Goal: Task Accomplishment & Management: Manage account settings

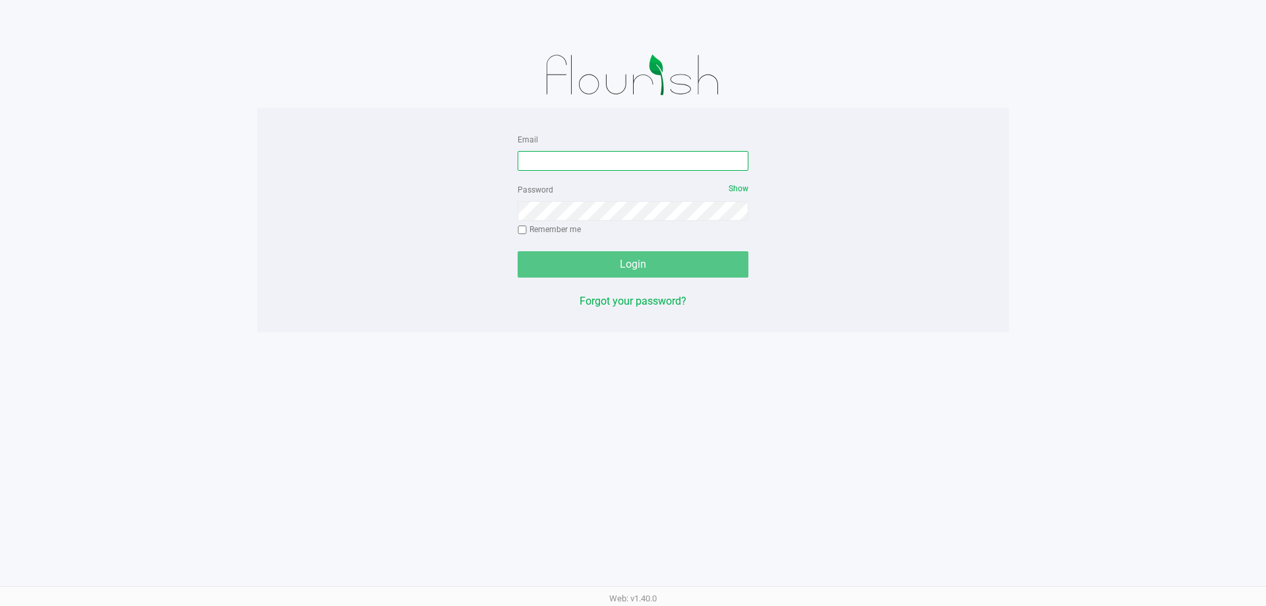
click at [616, 161] on input "Email" at bounding box center [632, 161] width 231 height 20
type input "dhoward@liveparallel.com"
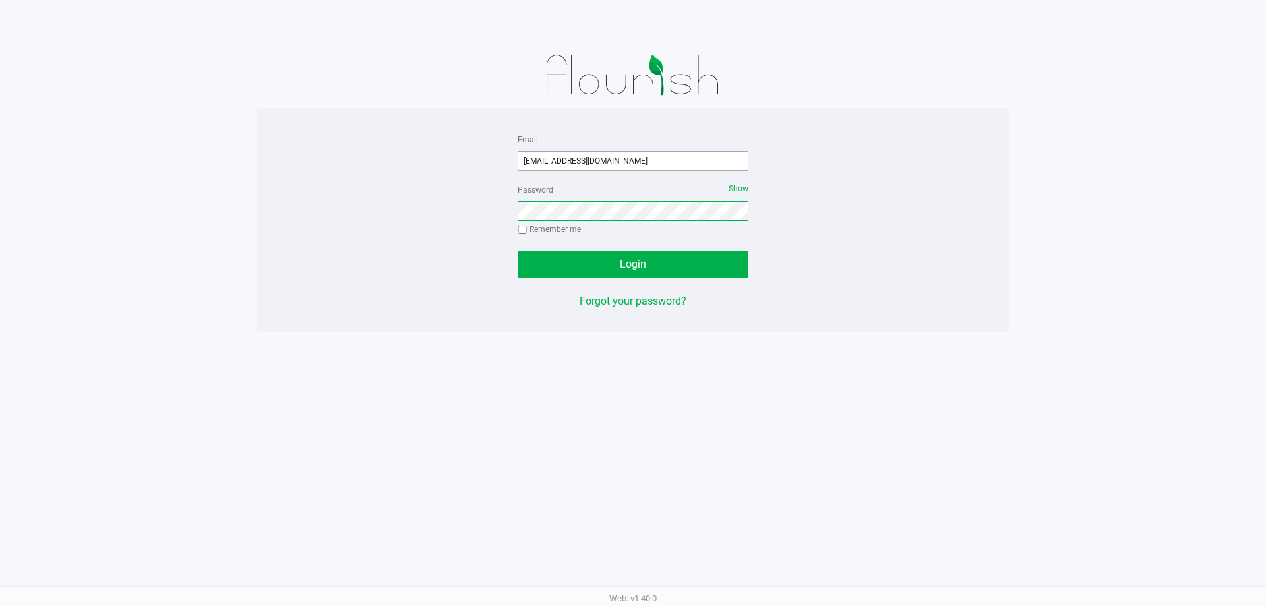
click at [517, 251] on button "Login" at bounding box center [632, 264] width 231 height 26
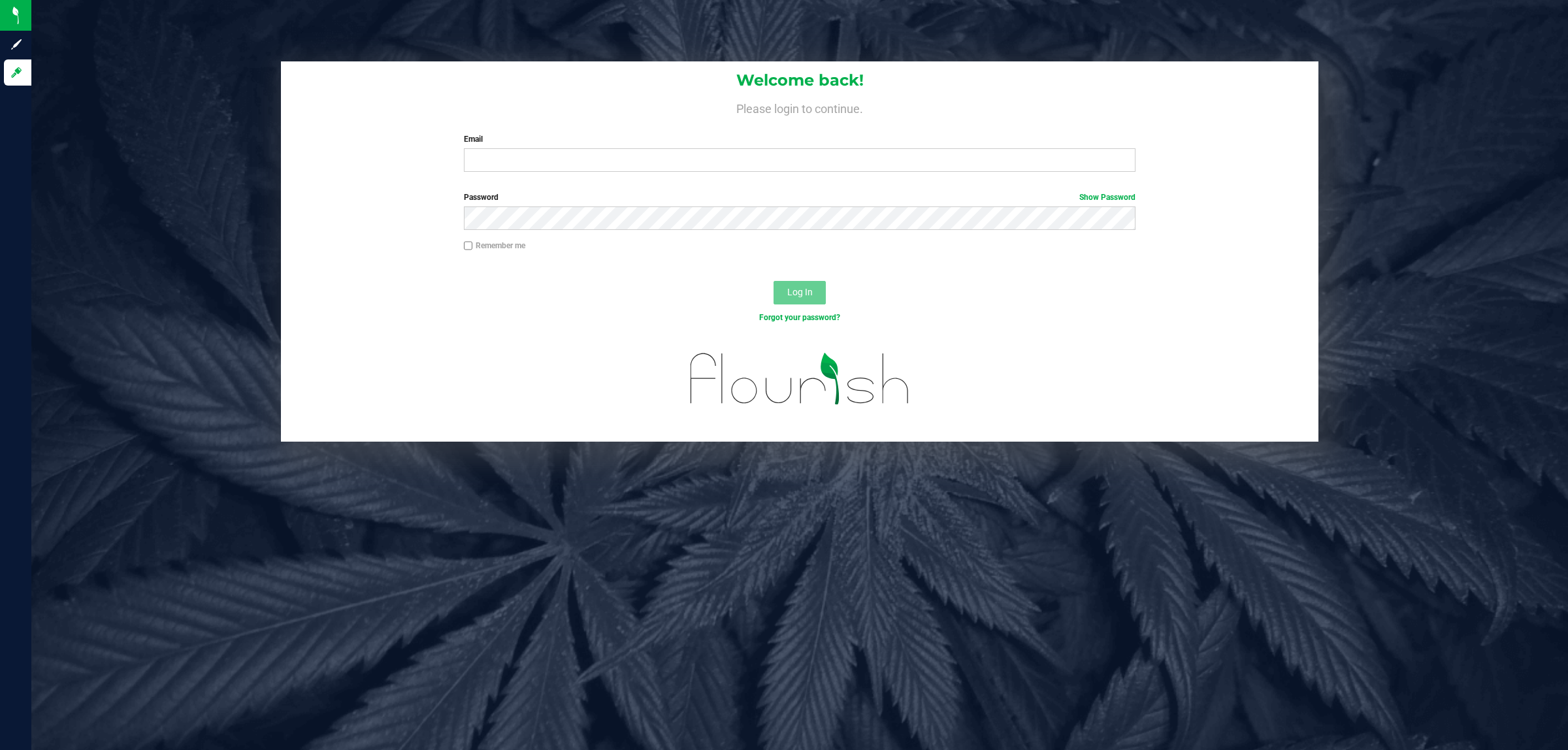
click at [526, 138] on label "Email" at bounding box center [800, 139] width 672 height 12
click at [526, 149] on input "Email" at bounding box center [800, 161] width 672 height 24
type input "dhoward@liveparallel.com"
click at [773, 280] on button "Log In" at bounding box center [799, 292] width 53 height 24
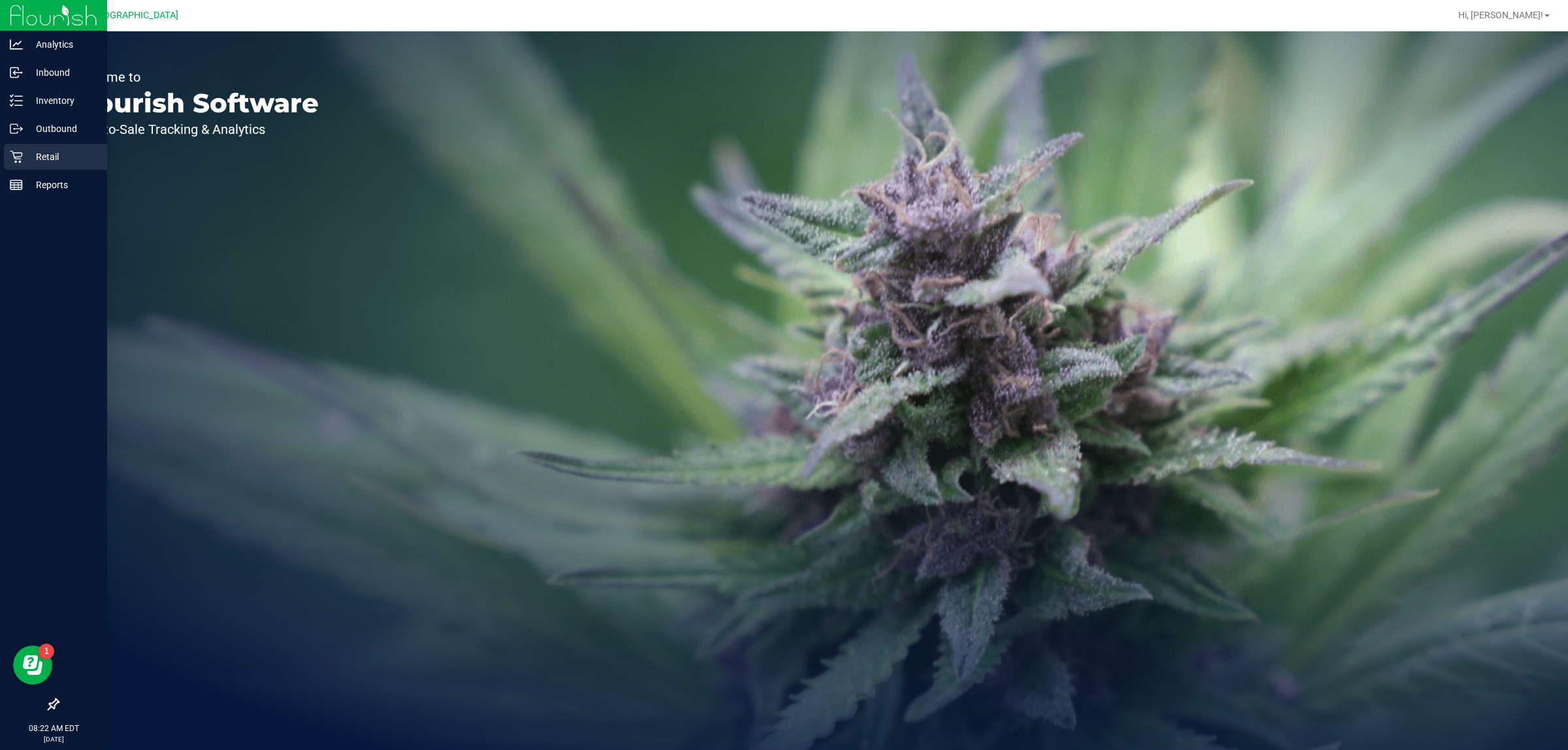
click at [5, 152] on div "Retail" at bounding box center [56, 157] width 103 height 26
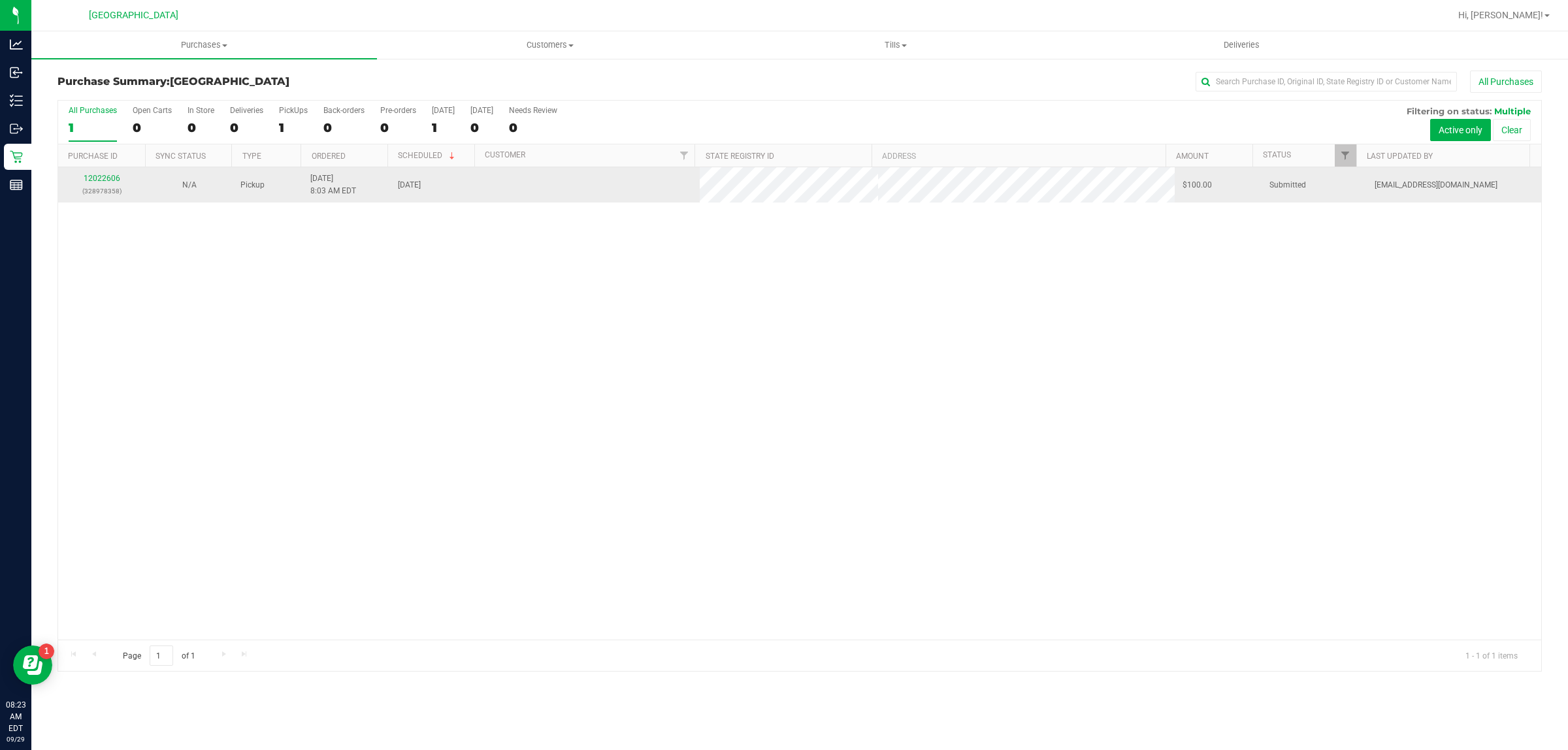
click at [112, 199] on td "12022606 (328978358)" at bounding box center [102, 185] width 87 height 36
click at [109, 181] on link "12022606" at bounding box center [101, 177] width 37 height 9
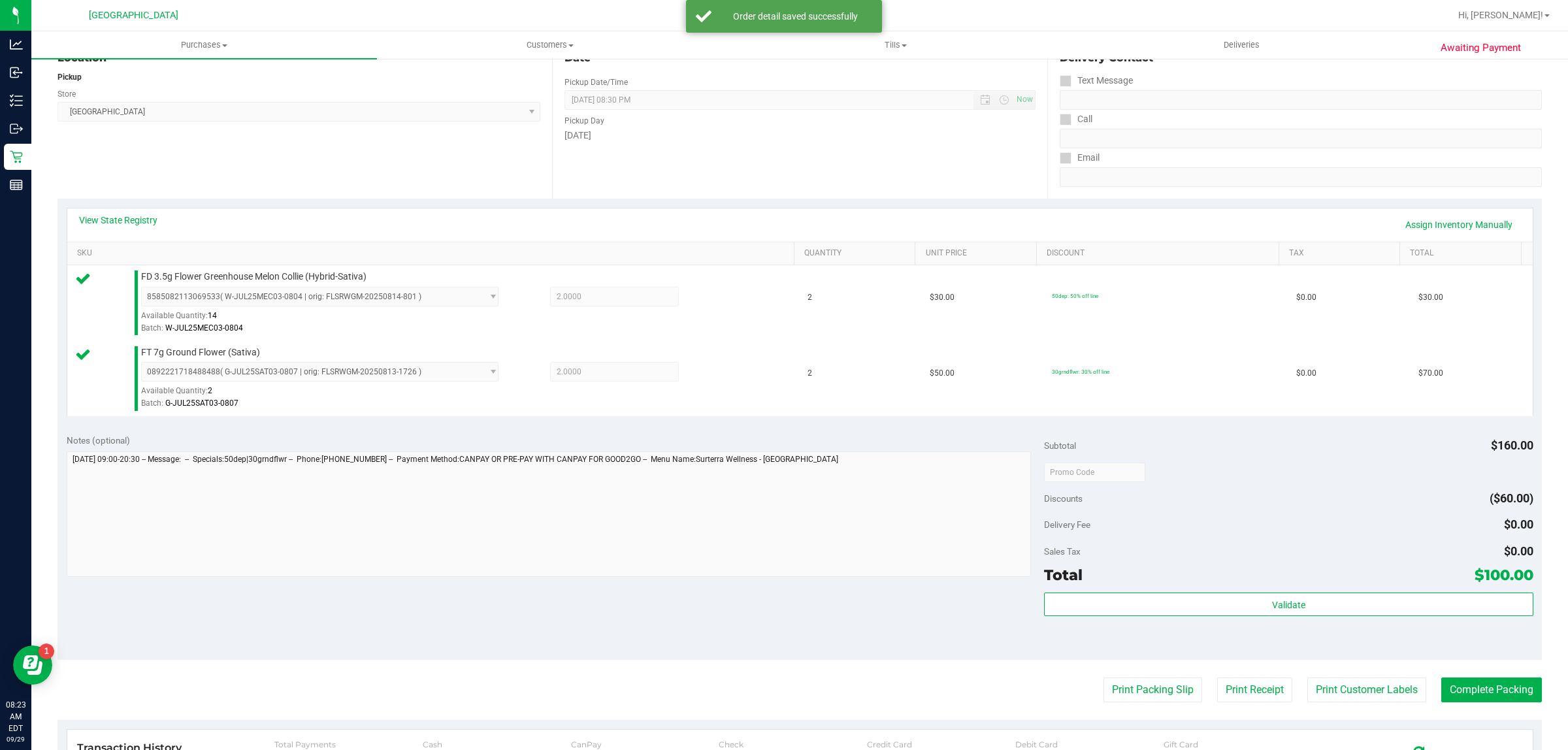
scroll to position [393, 0]
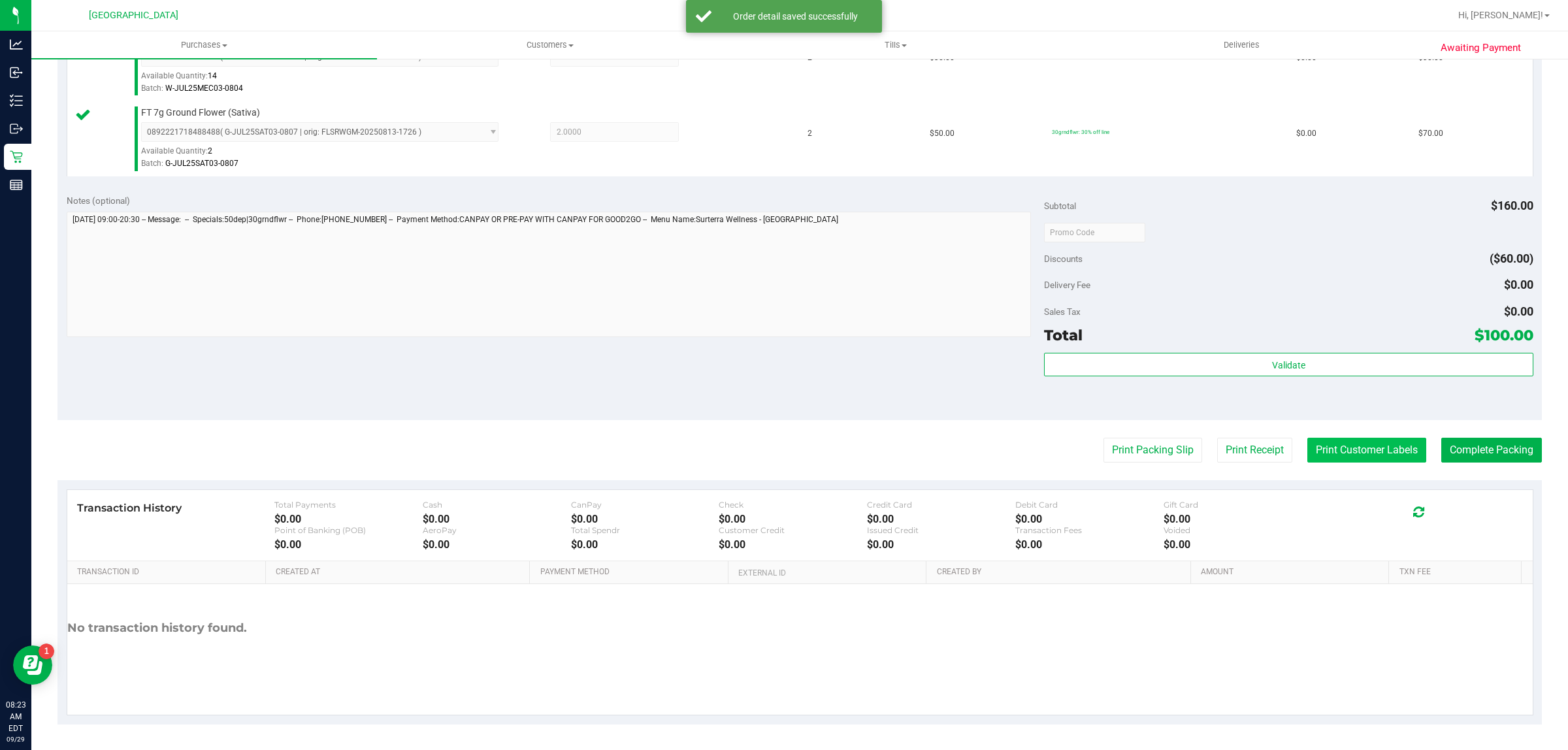
click at [1341, 454] on button "Print Customer Labels" at bounding box center [1367, 450] width 119 height 25
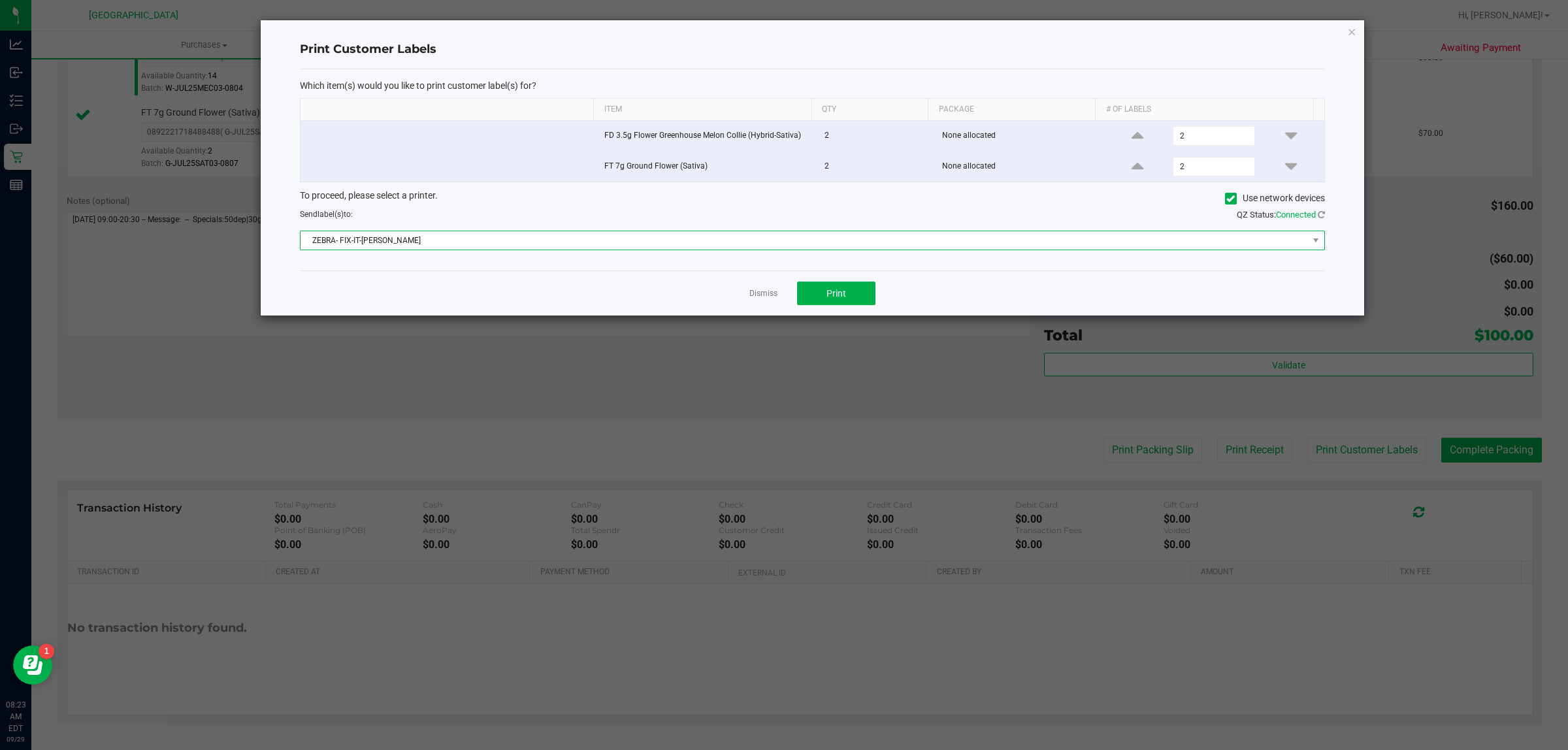
click at [606, 235] on span "ZEBRA- FIX-IT-[PERSON_NAME]" at bounding box center [804, 240] width 1007 height 18
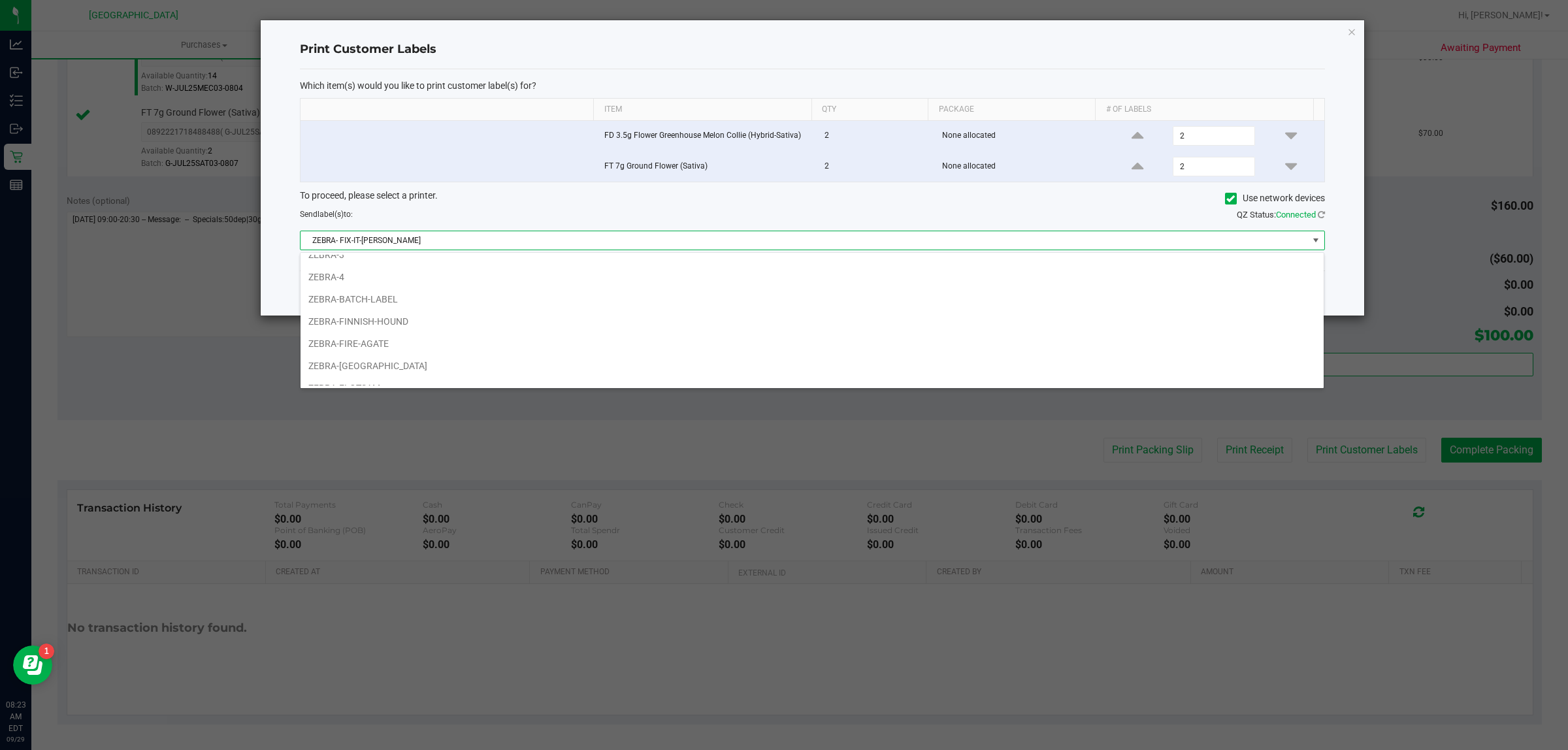
scroll to position [36, 0]
click at [416, 364] on li "ZEBRA-[GEOGRAPHIC_DATA]" at bounding box center [812, 363] width 1023 height 22
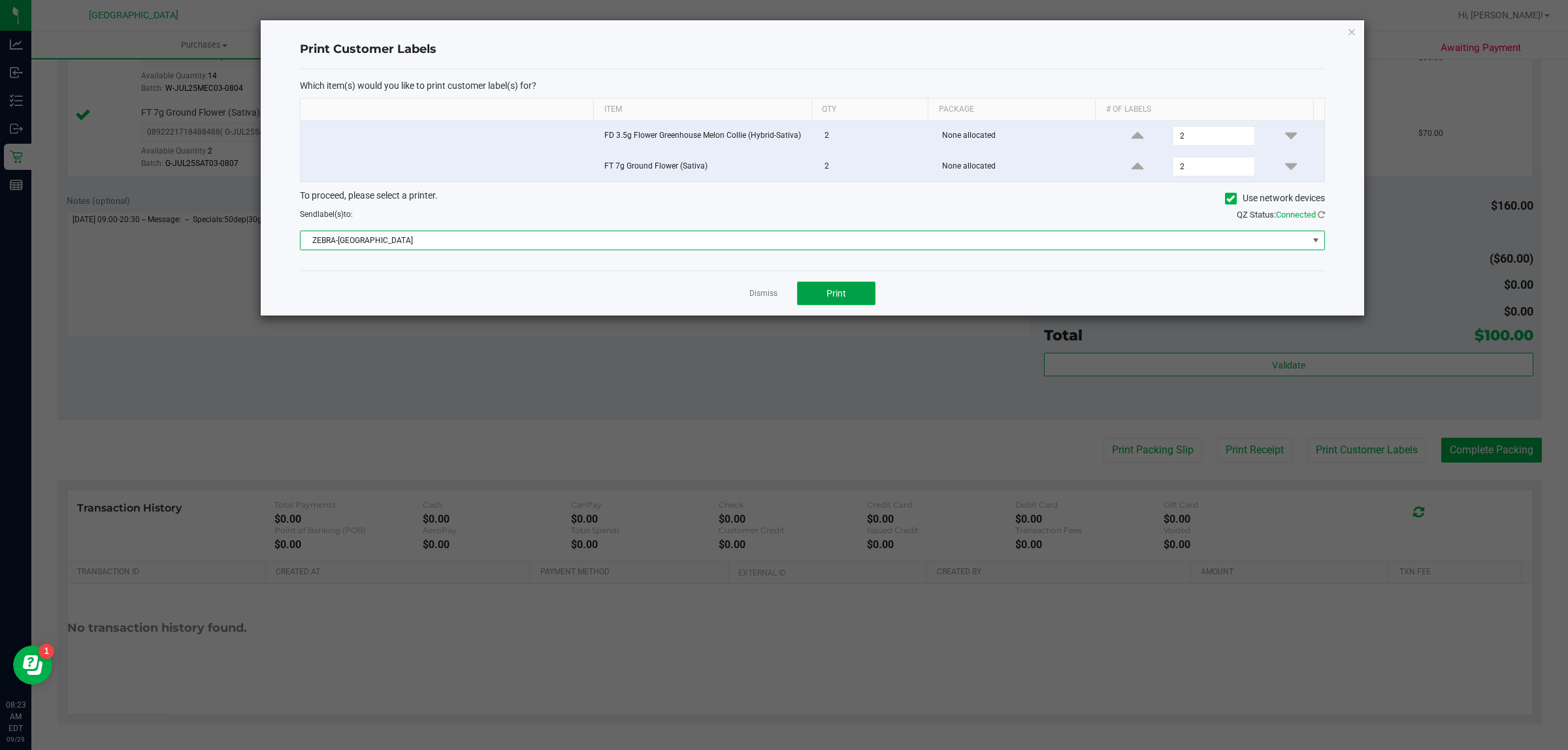
click at [835, 294] on span "Print" at bounding box center [837, 293] width 20 height 11
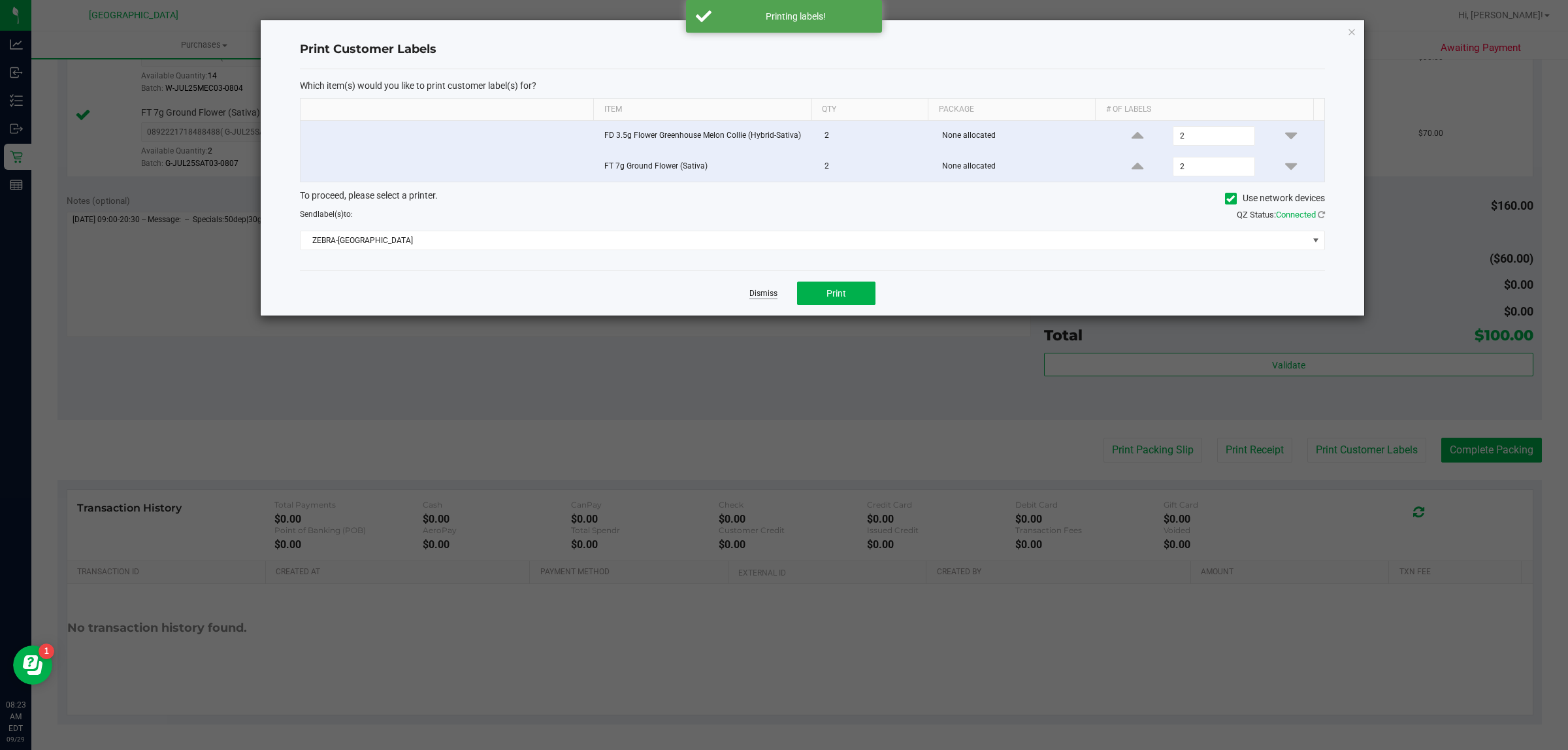
click at [752, 294] on link "Dismiss" at bounding box center [763, 293] width 28 height 11
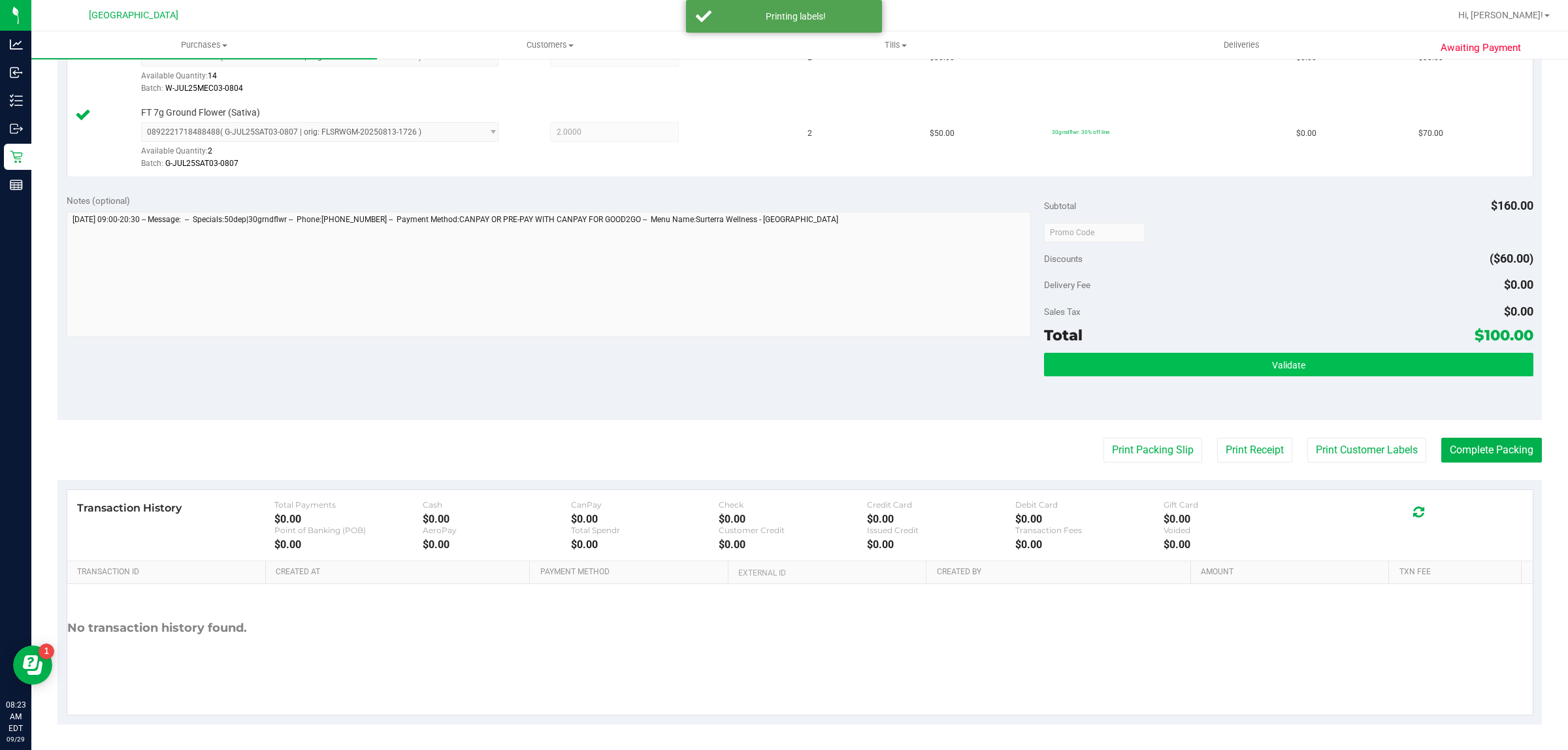
click at [1194, 365] on button "Validate" at bounding box center [1288, 365] width 489 height 24
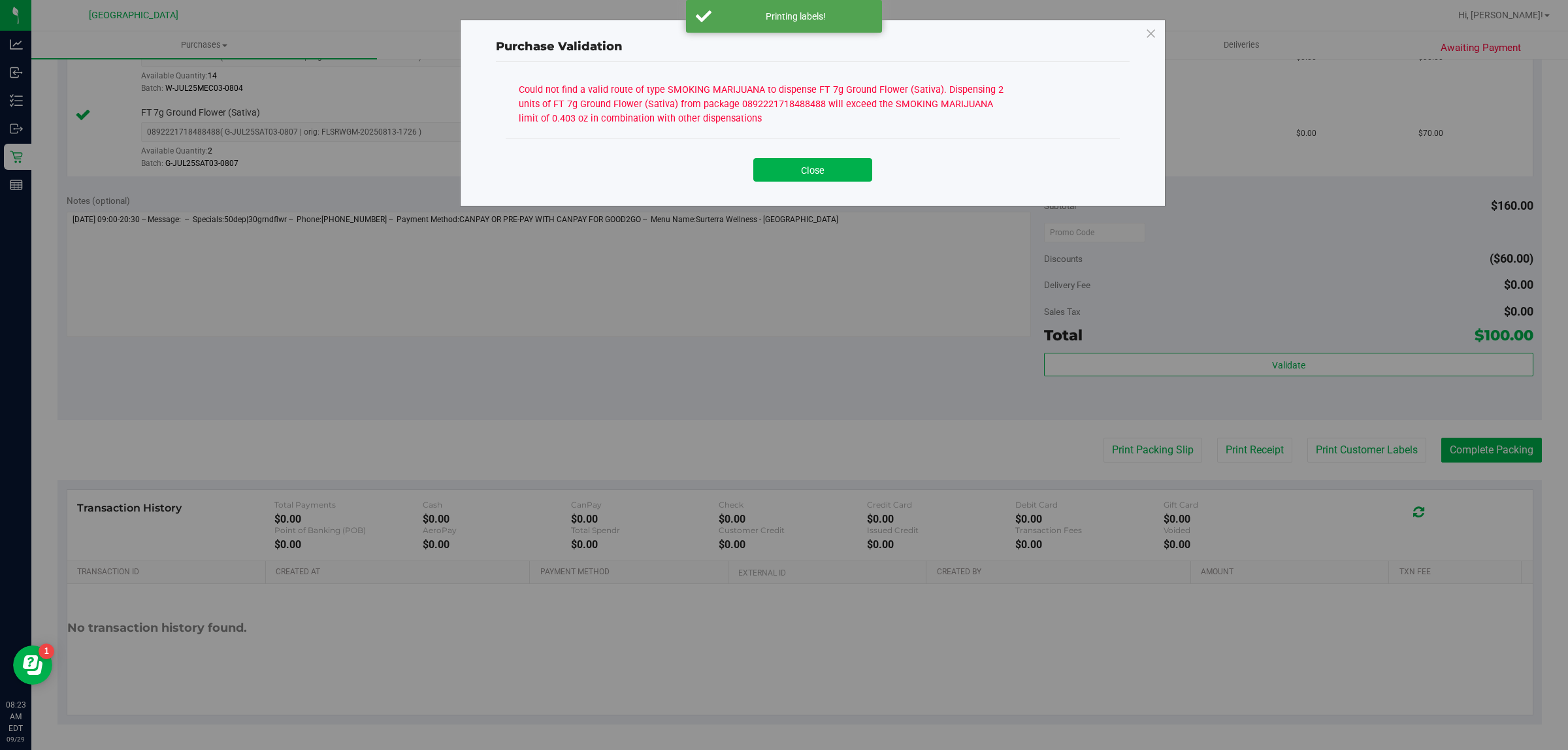
click at [1138, 455] on div "Purchase Validation Could not find a valid route of type SMOKING MARIJUANA to d…" at bounding box center [789, 375] width 1578 height 750
click at [802, 176] on button "Close" at bounding box center [813, 170] width 119 height 24
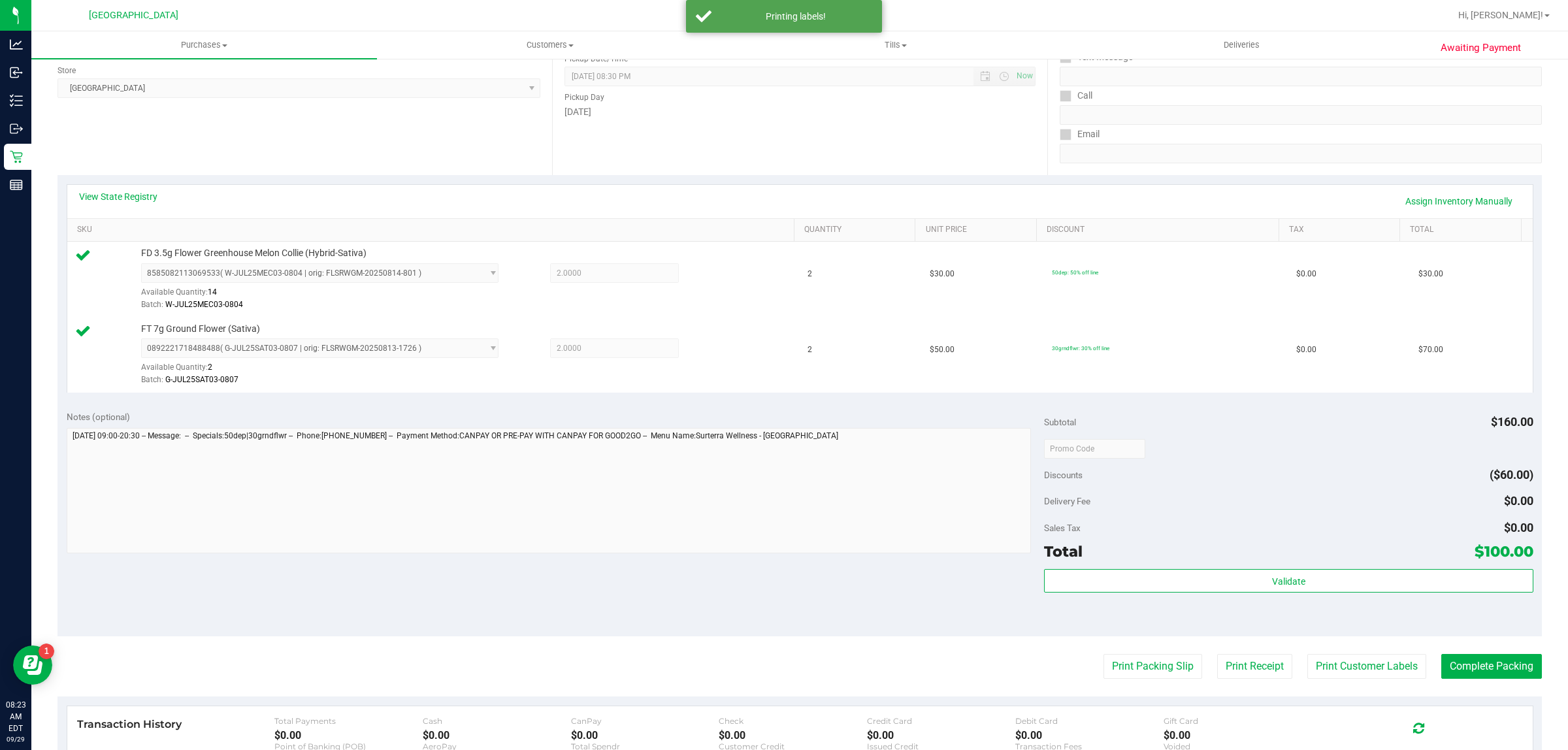
scroll to position [153, 0]
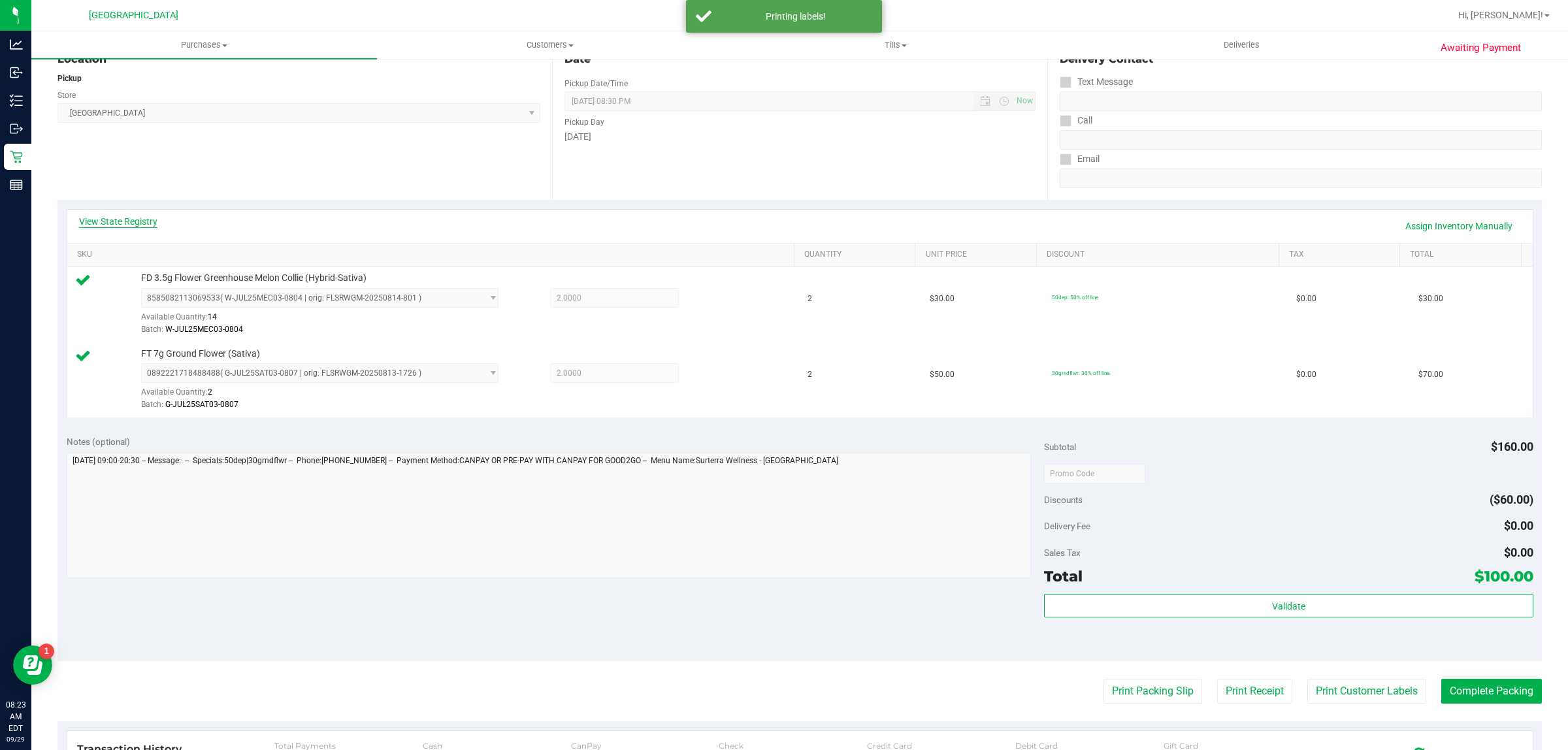
click at [116, 217] on link "View State Registry" at bounding box center [118, 221] width 78 height 13
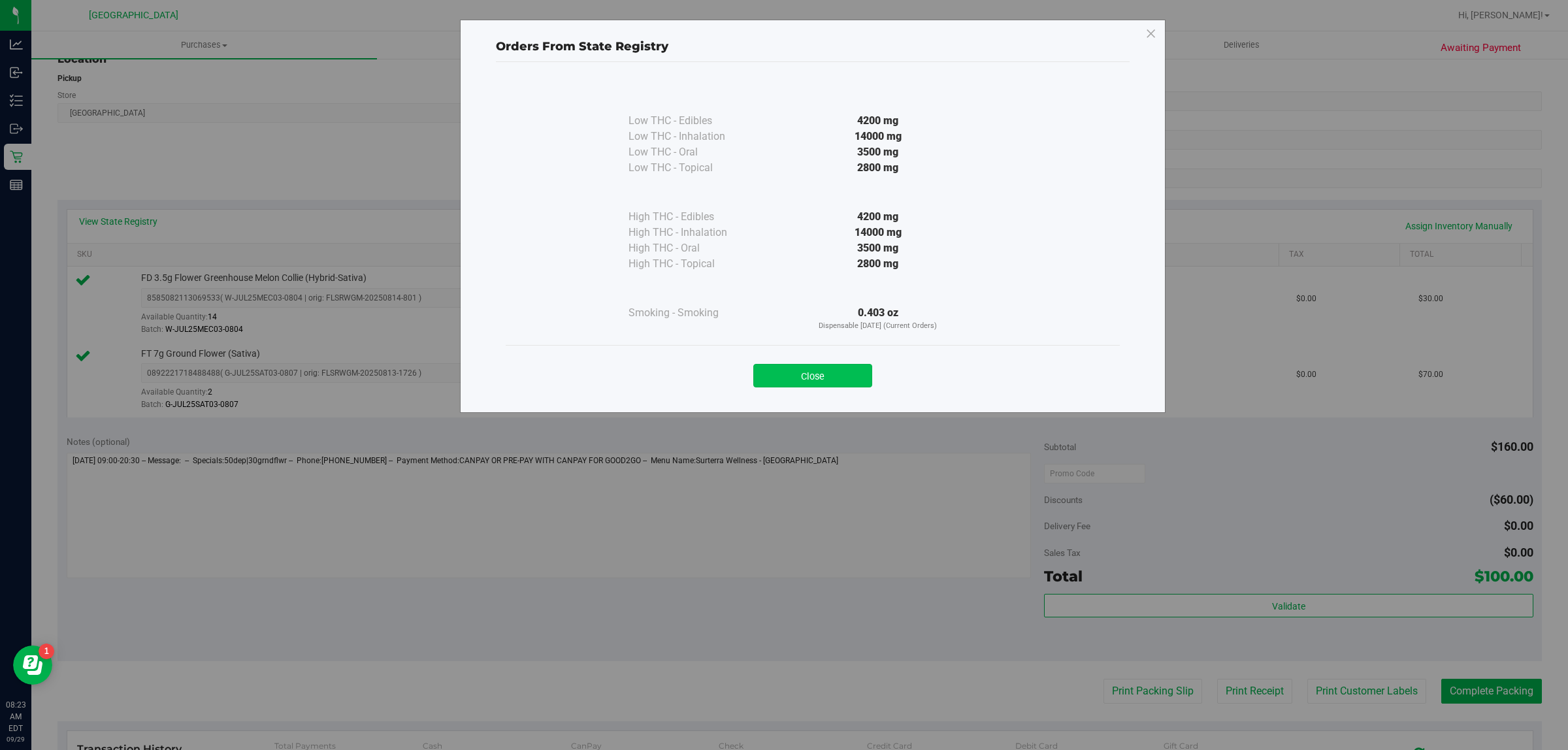
click at [812, 376] on button "Close" at bounding box center [813, 375] width 119 height 24
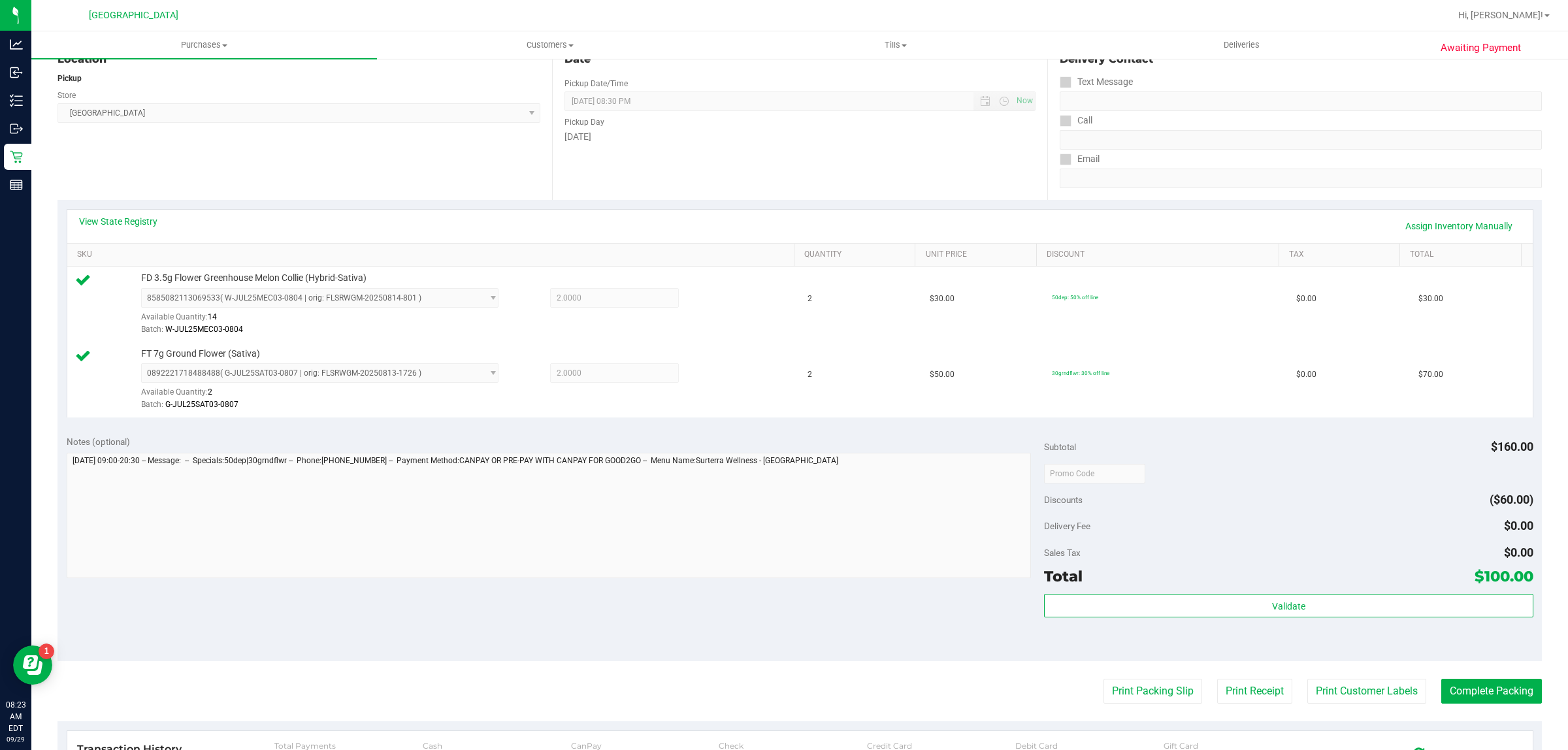
scroll to position [0, 0]
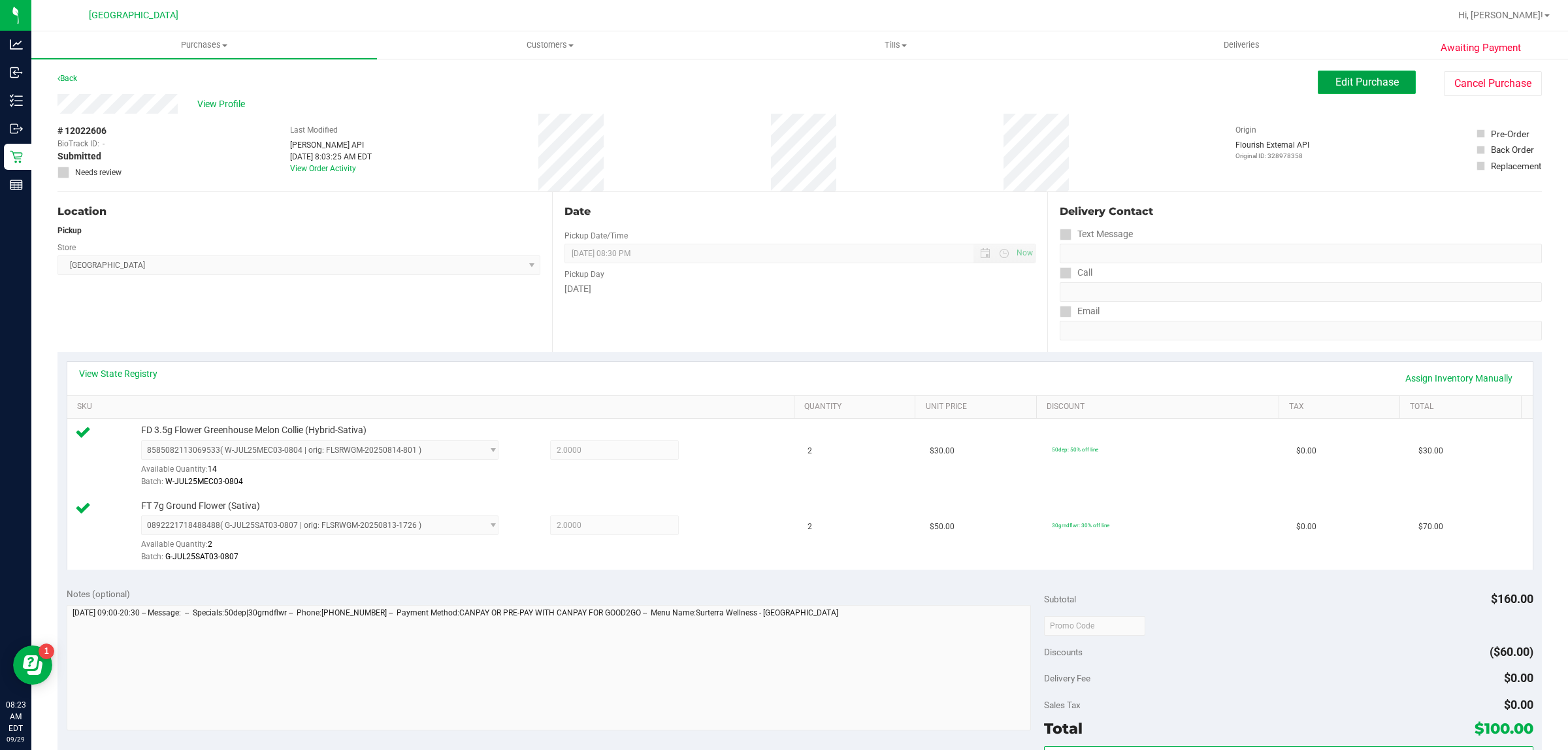
click at [1335, 87] on span "Edit Purchase" at bounding box center [1367, 81] width 63 height 13
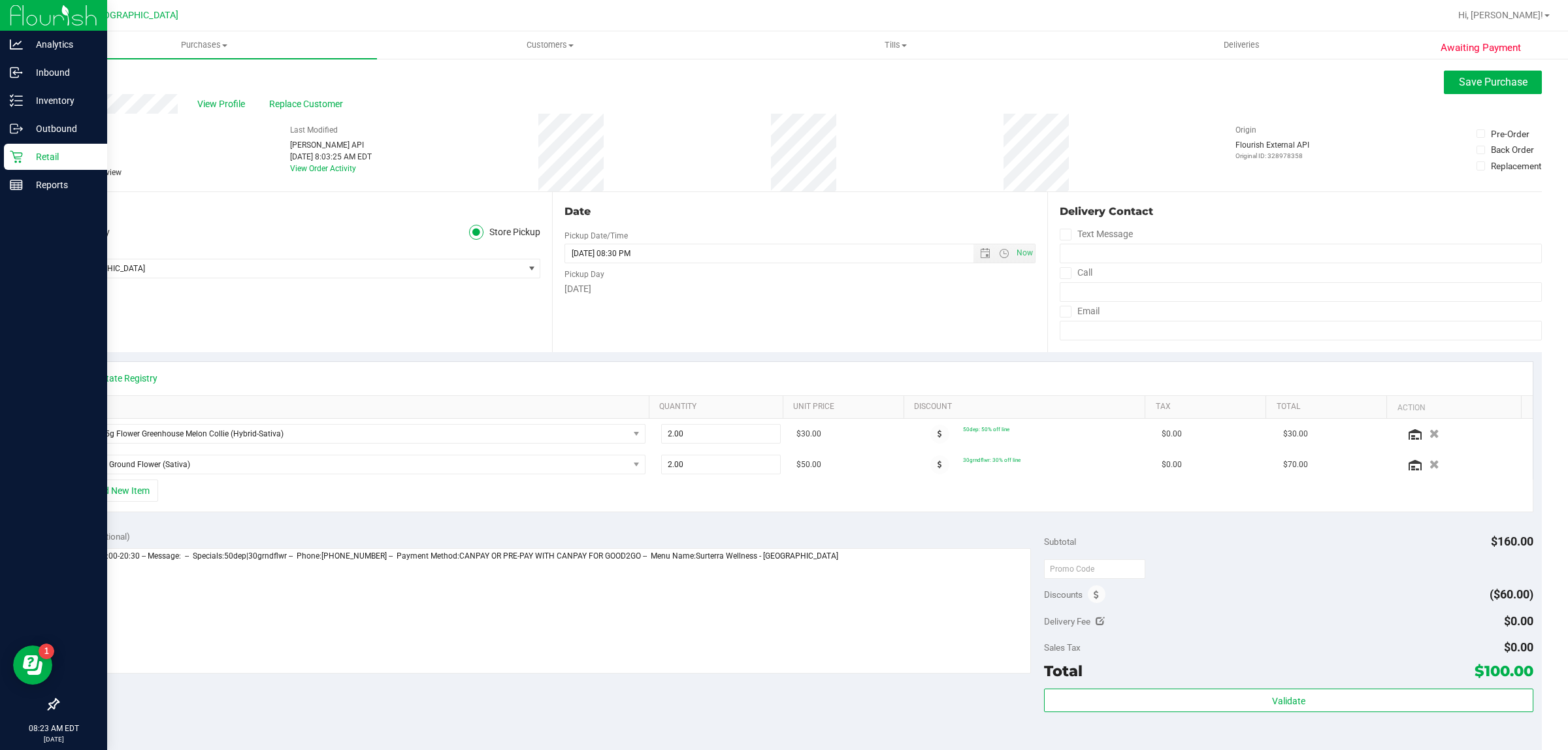
click at [17, 157] on icon at bounding box center [16, 157] width 13 height 13
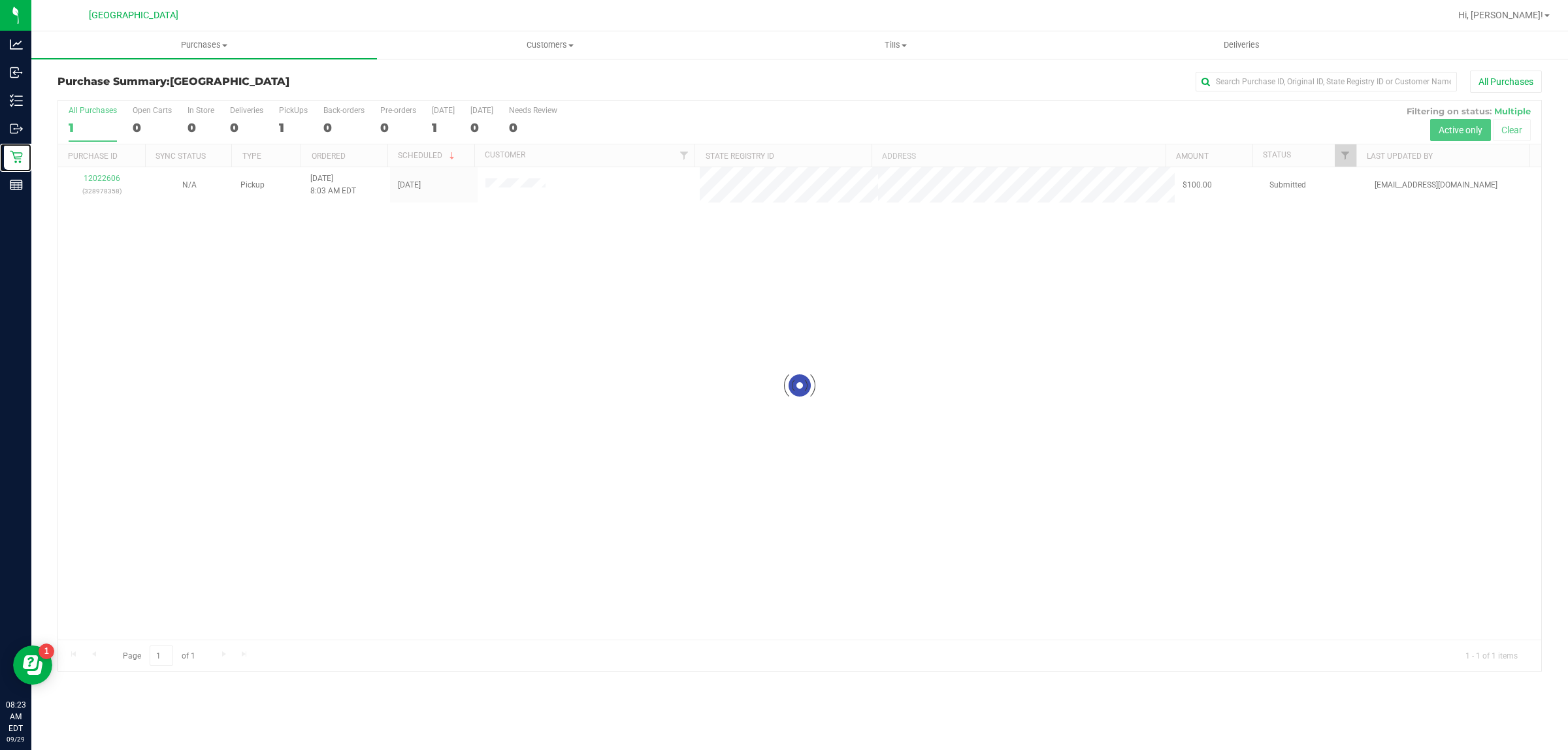
click at [363, 284] on div at bounding box center [800, 385] width 1483 height 570
click at [116, 183] on div at bounding box center [800, 385] width 1483 height 570
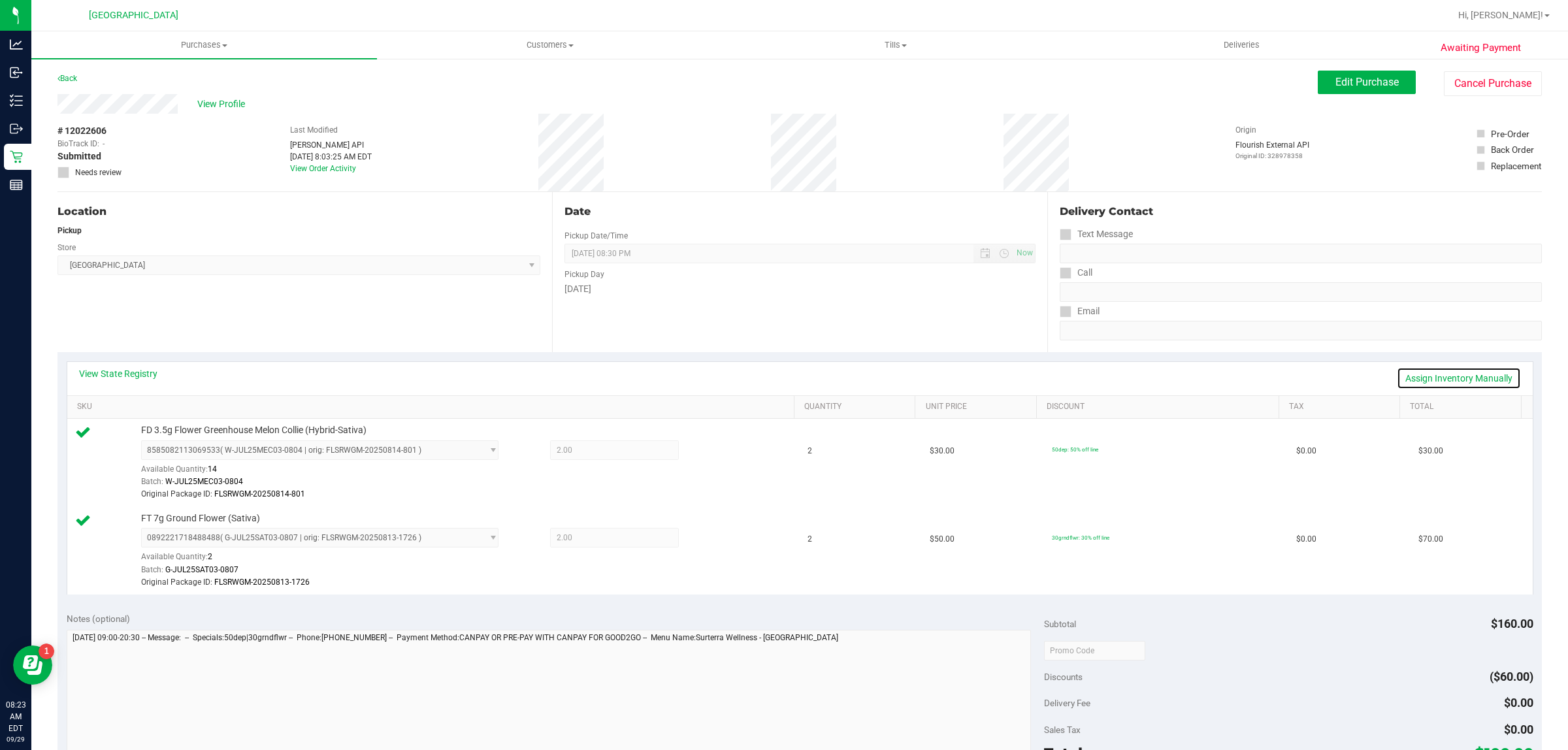
click at [1440, 376] on link "Assign Inventory Manually" at bounding box center [1458, 377] width 124 height 22
click at [709, 451] on icon at bounding box center [716, 451] width 14 height 15
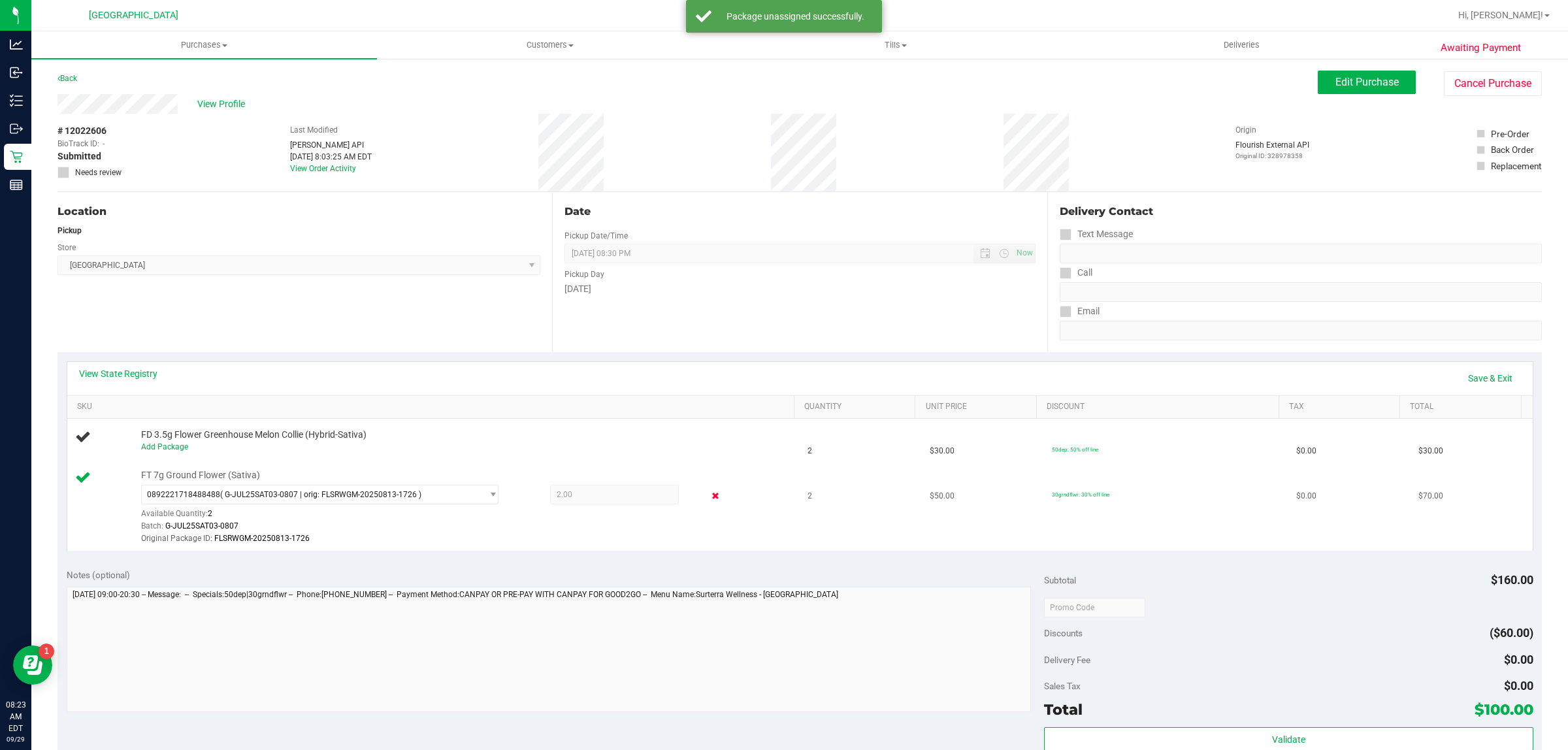
click at [709, 497] on icon at bounding box center [716, 495] width 14 height 15
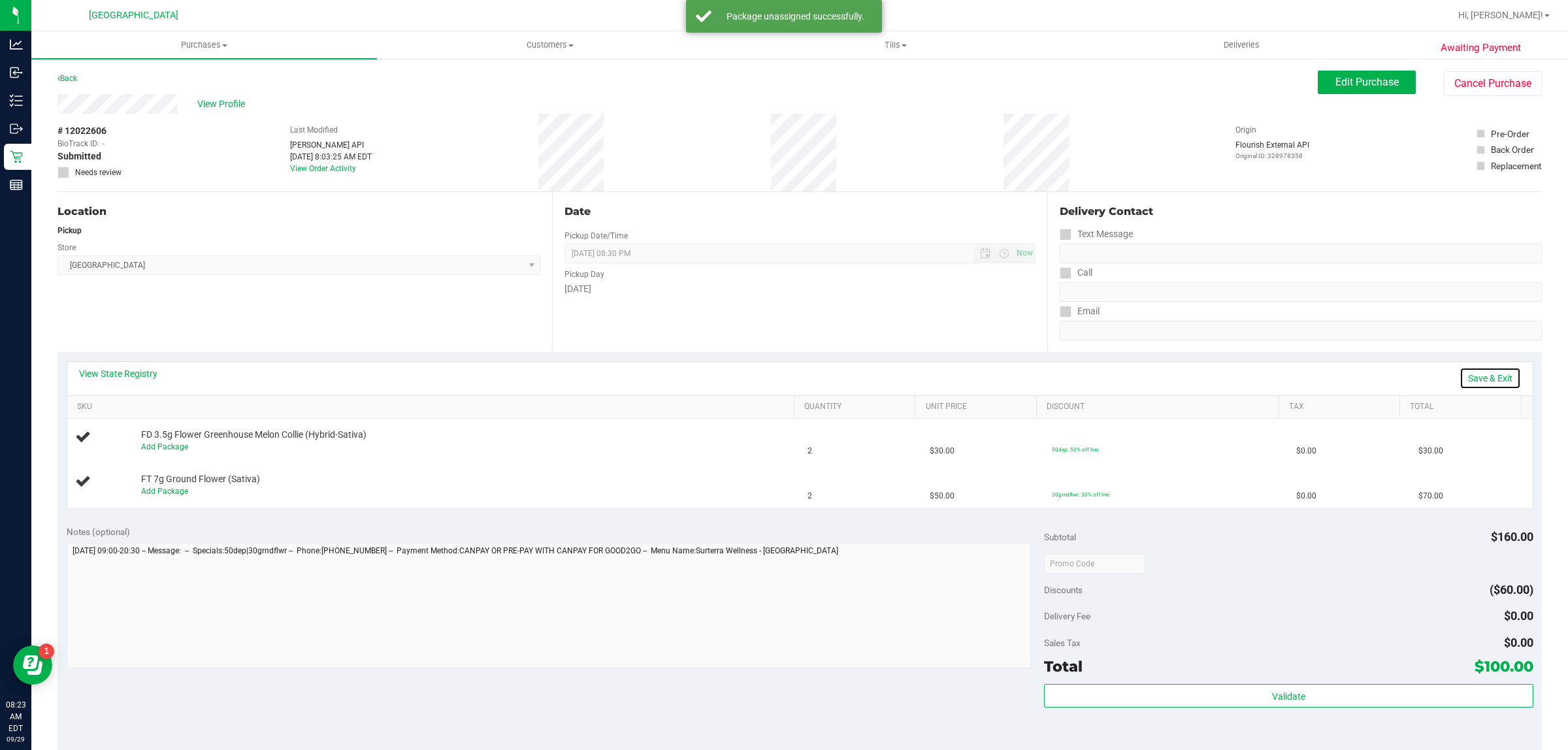
click at [1493, 375] on link "Save & Exit" at bounding box center [1491, 377] width 61 height 22
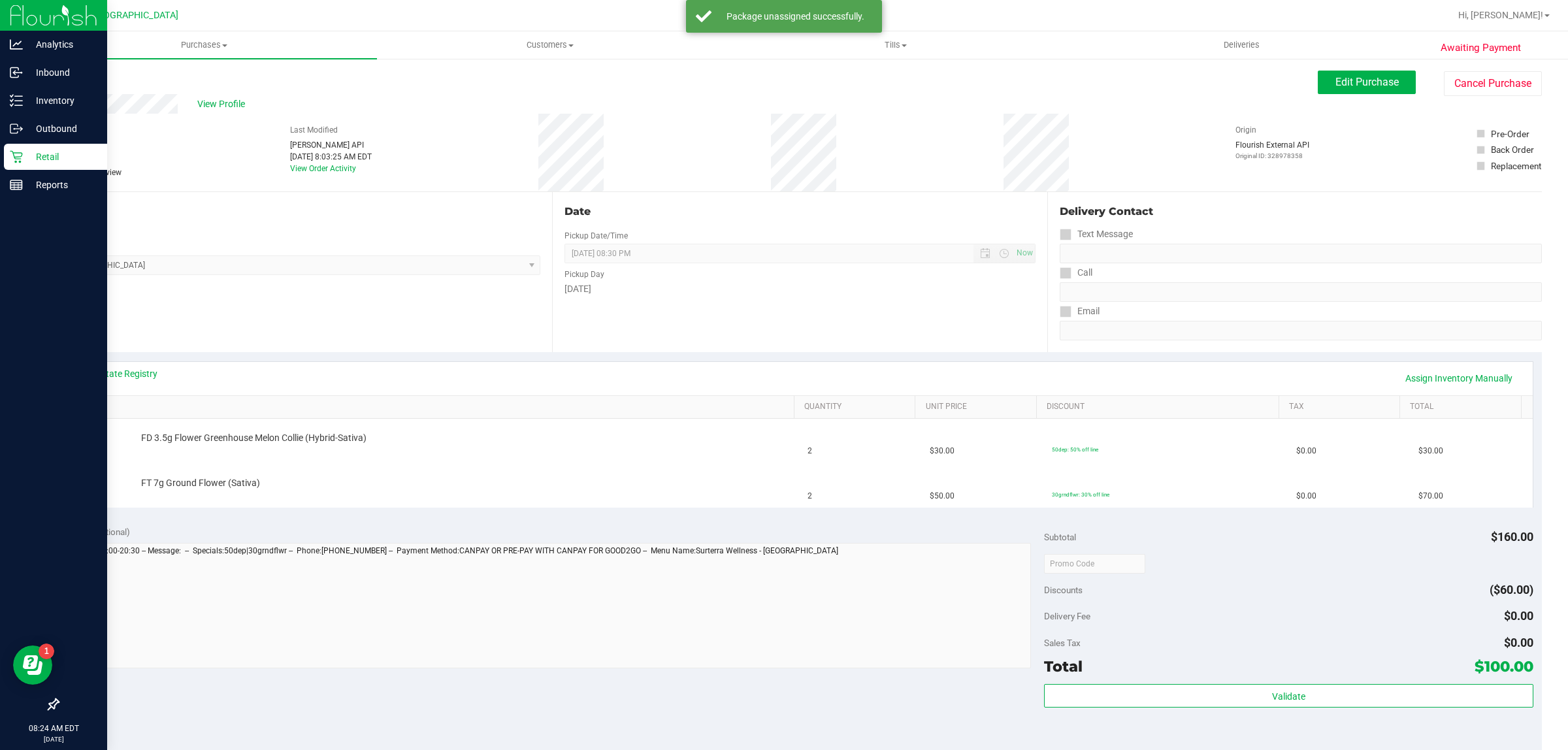
click at [23, 161] on p "Retail" at bounding box center [61, 157] width 78 height 16
